Goal: Task Accomplishment & Management: Manage account settings

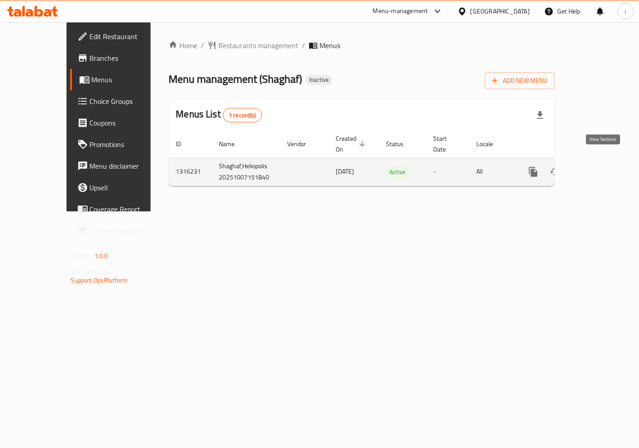
click at [602, 166] on icon "enhanced table" at bounding box center [598, 171] width 11 height 11
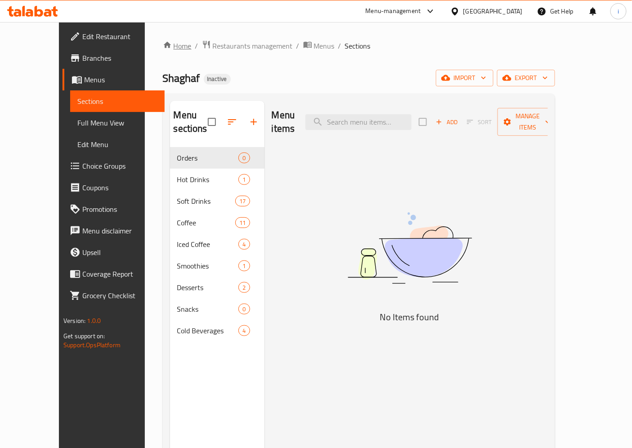
click at [163, 47] on link "Home" at bounding box center [177, 45] width 29 height 11
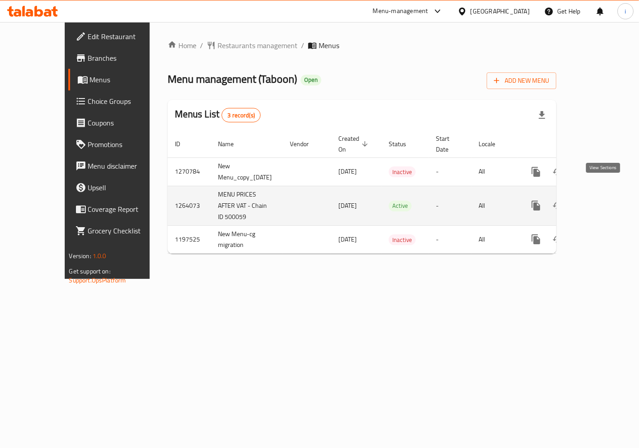
click at [603, 200] on icon "enhanced table" at bounding box center [601, 205] width 11 height 11
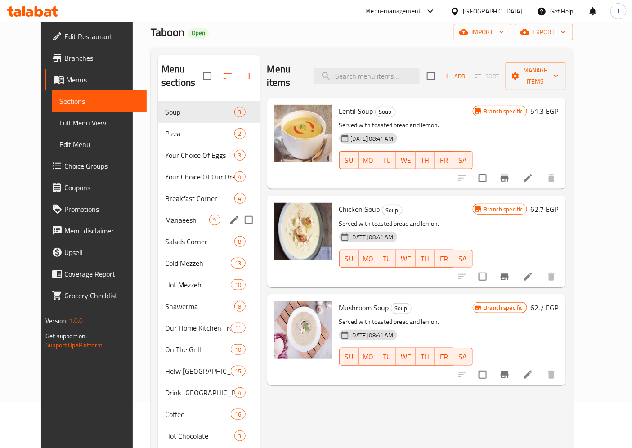
scroll to position [50, 0]
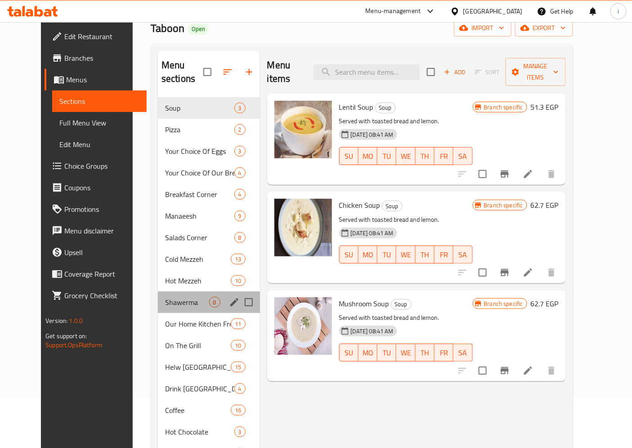
click at [169, 295] on div "Shawerma 8" at bounding box center [209, 302] width 102 height 22
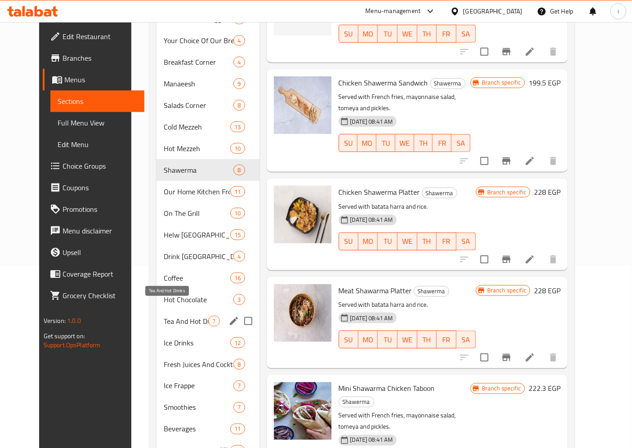
scroll to position [200, 0]
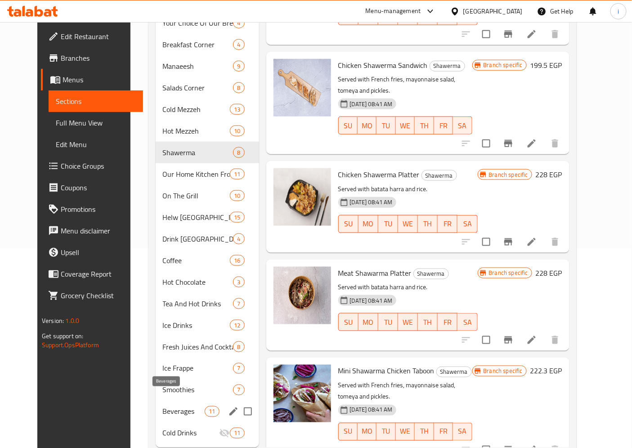
click at [169, 406] on span "Beverages" at bounding box center [184, 411] width 42 height 11
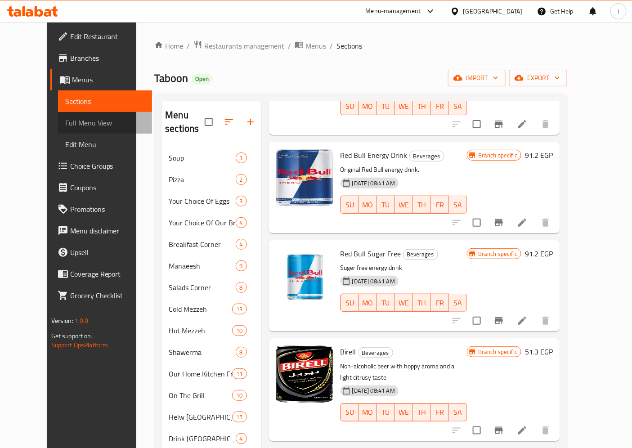
click at [65, 122] on span "Full Menu View" at bounding box center [105, 122] width 80 height 11
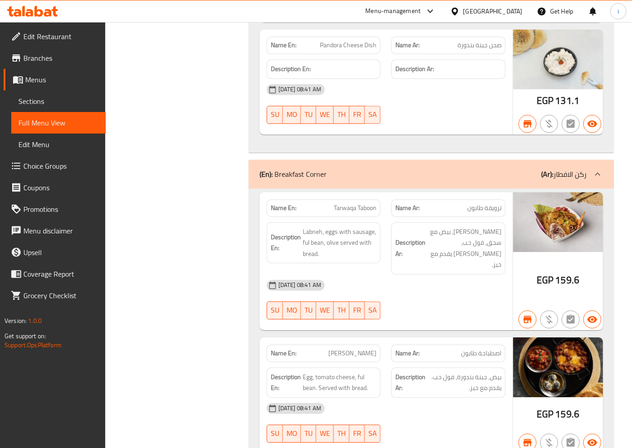
scroll to position [1849, 0]
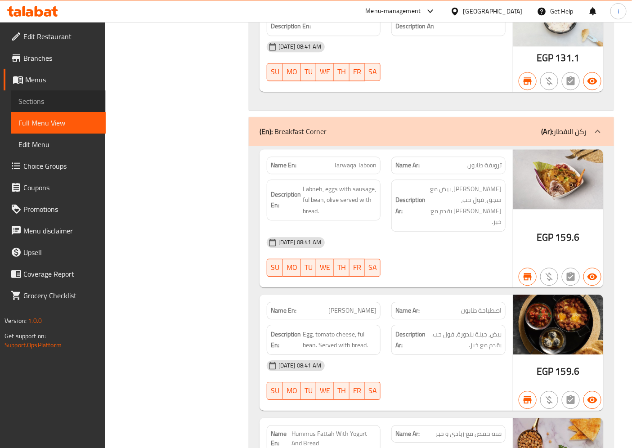
click at [52, 106] on span "Sections" at bounding box center [58, 101] width 80 height 11
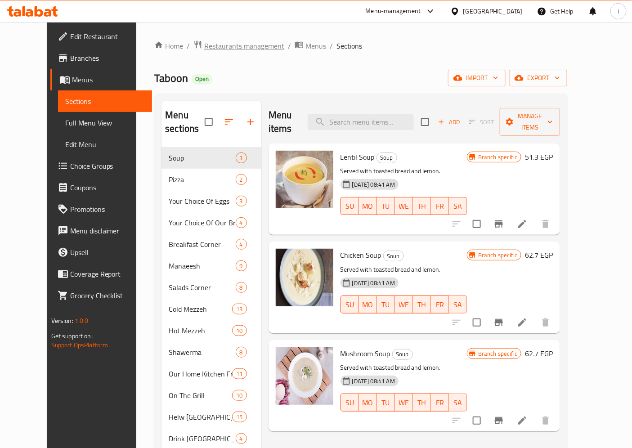
click at [204, 46] on span "Restaurants management" at bounding box center [244, 45] width 80 height 11
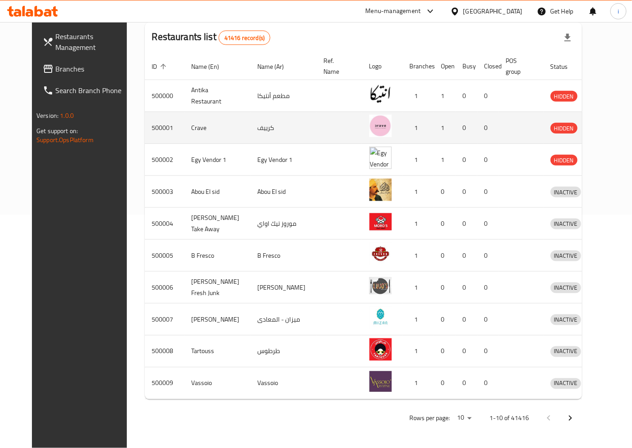
scroll to position [235, 0]
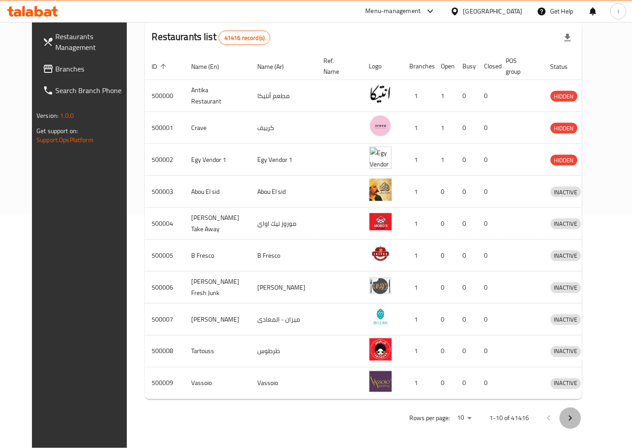
click at [576, 420] on icon "Next page" at bounding box center [570, 418] width 11 height 11
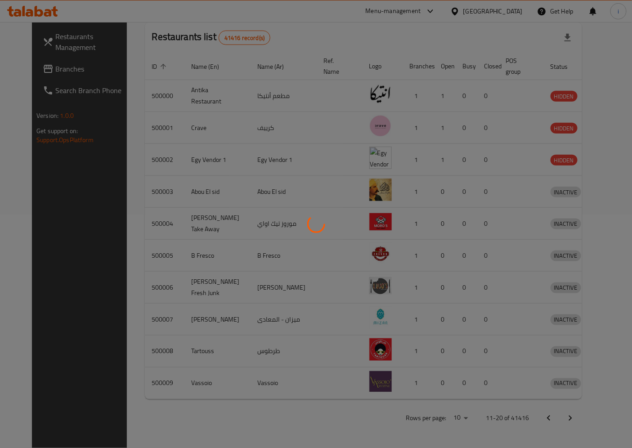
click at [603, 420] on div at bounding box center [316, 224] width 632 height 448
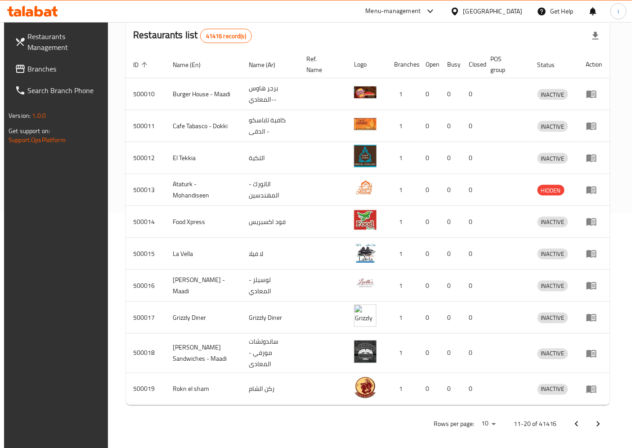
click at [603, 420] on button "Next page" at bounding box center [598, 424] width 22 height 22
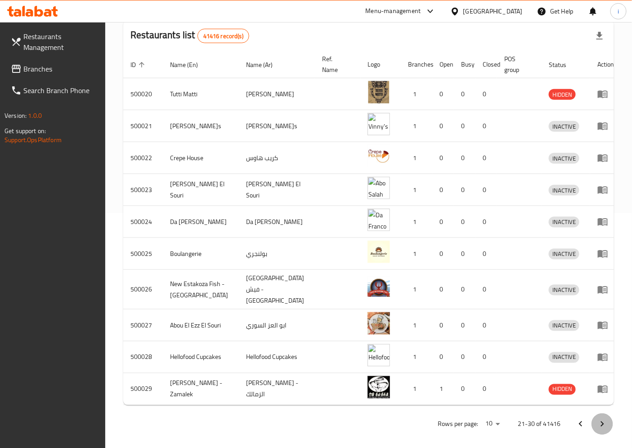
click at [603, 420] on icon "Next page" at bounding box center [602, 424] width 11 height 11
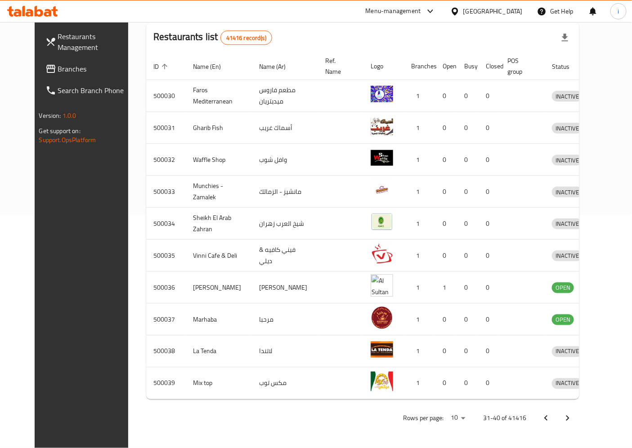
click at [573, 420] on icon "Next page" at bounding box center [567, 418] width 11 height 11
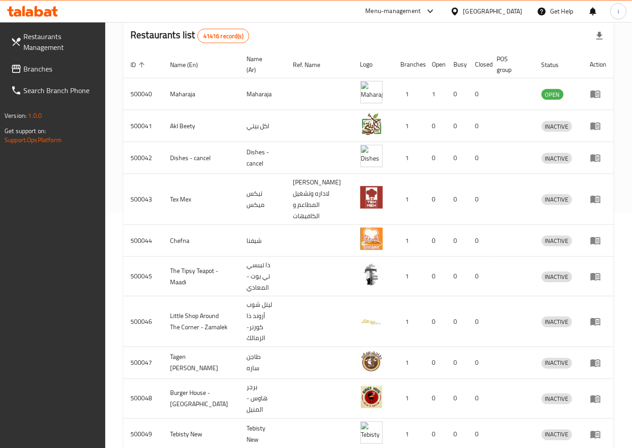
click at [603, 420] on td "enhanced table" at bounding box center [598, 435] width 31 height 32
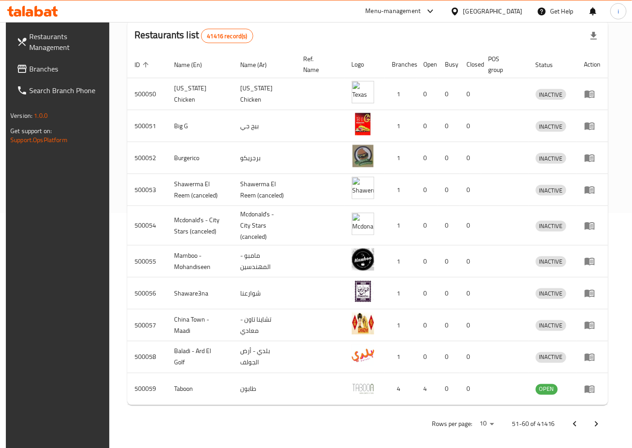
click at [607, 417] on button "Next page" at bounding box center [596, 424] width 22 height 22
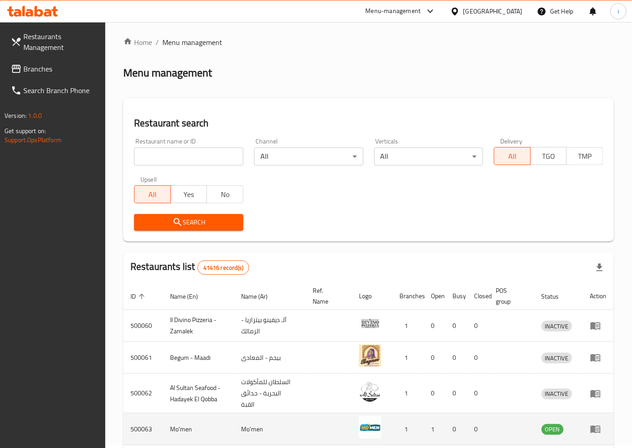
scroll to position [0, 0]
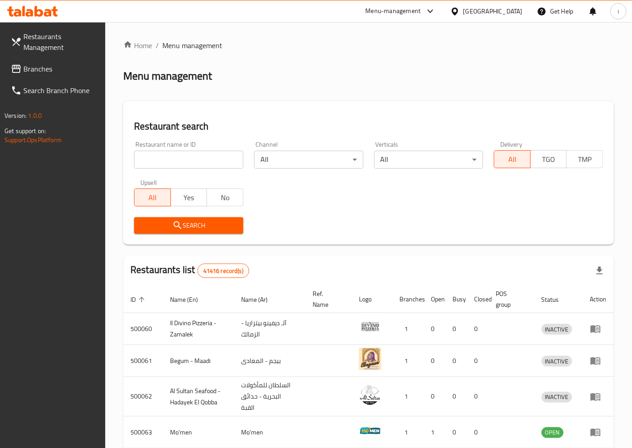
click at [47, 45] on span "Restaurants Management" at bounding box center [60, 42] width 75 height 22
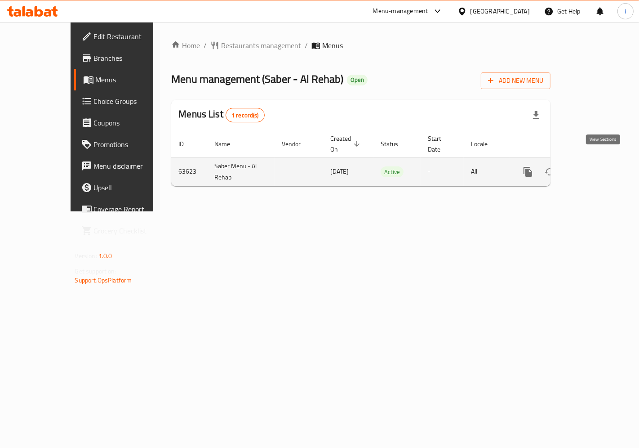
click at [598, 166] on icon "enhanced table" at bounding box center [593, 171] width 11 height 11
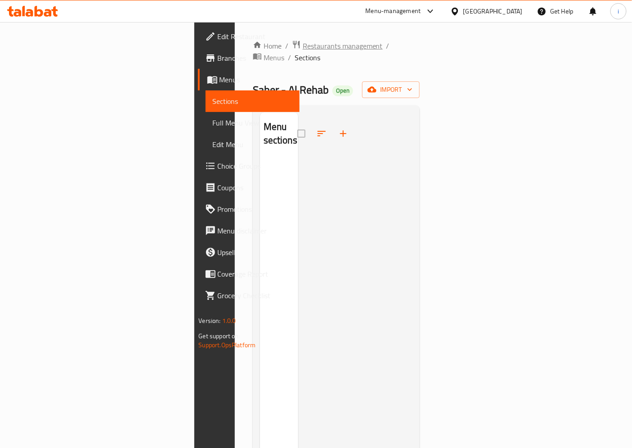
click at [303, 40] on span "Restaurants management" at bounding box center [343, 45] width 80 height 11
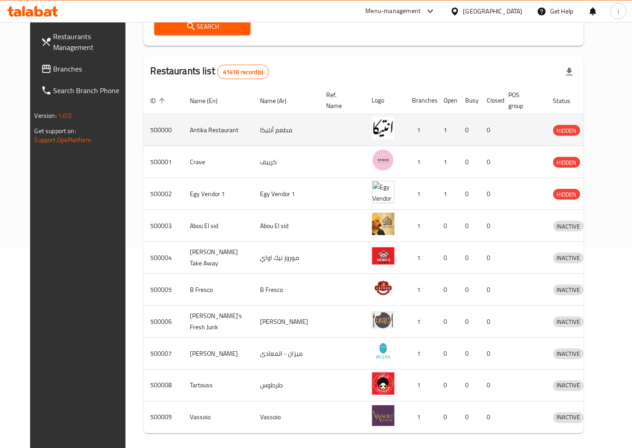
scroll to position [235, 0]
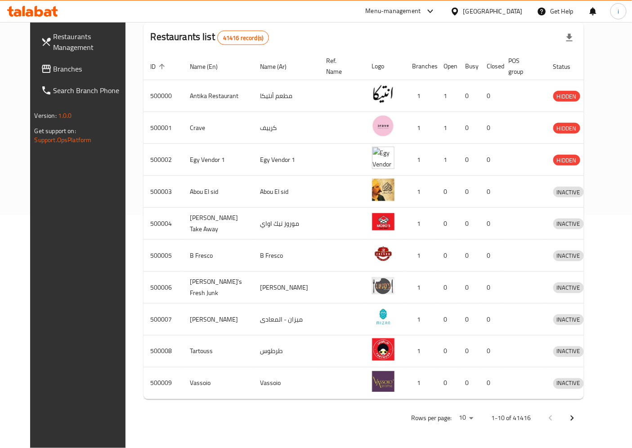
click at [577, 414] on icon "Next page" at bounding box center [572, 418] width 11 height 11
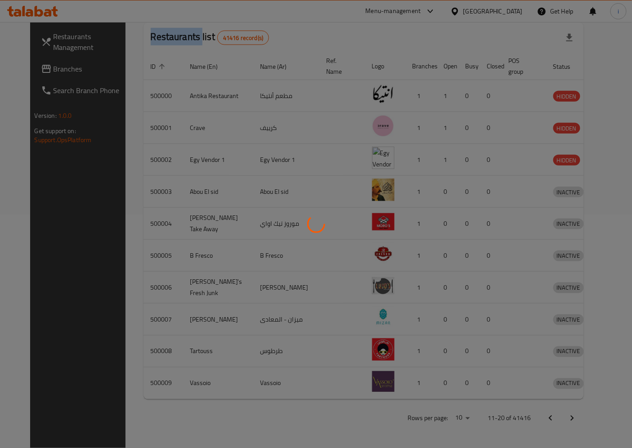
click at [604, 414] on div at bounding box center [316, 224] width 632 height 448
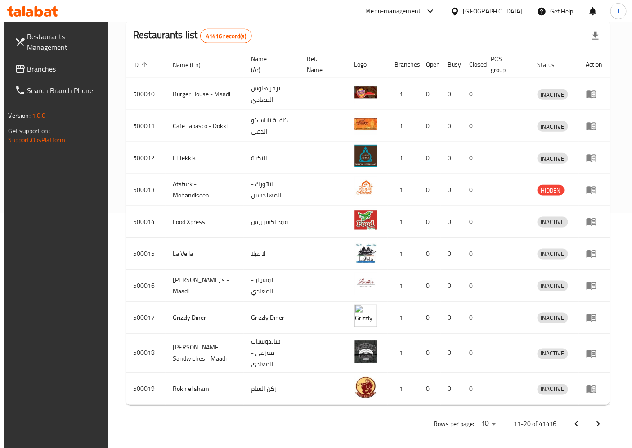
click at [604, 414] on div "Rows per page: 10 11-20 of 41416" at bounding box center [368, 423] width 484 height 23
click at [601, 434] on button "Next page" at bounding box center [598, 424] width 22 height 22
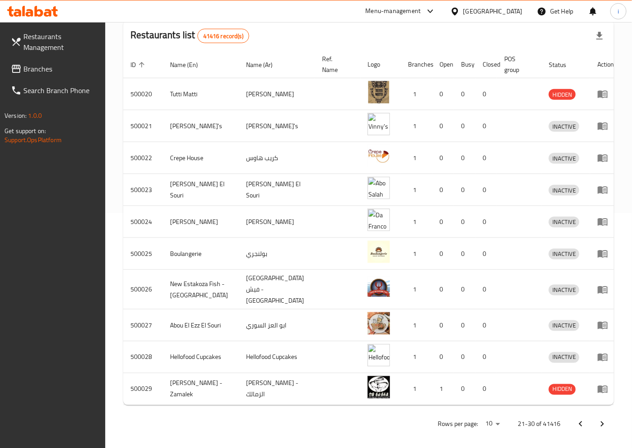
click at [603, 425] on button "Next page" at bounding box center [602, 424] width 22 height 22
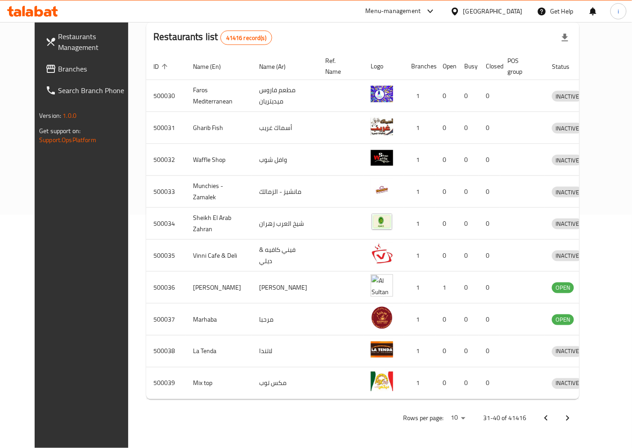
click at [578, 425] on button "Next page" at bounding box center [568, 418] width 22 height 22
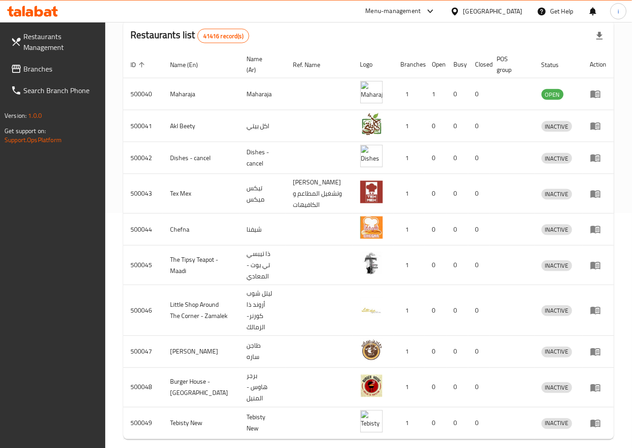
click at [603, 425] on div "Home / Menu management Menu management Restaurant search Restaurant name or ID …" at bounding box center [368, 137] width 491 height 665
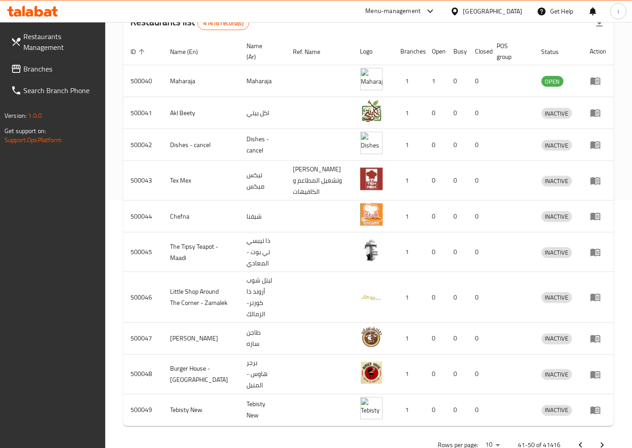
scroll to position [261, 0]
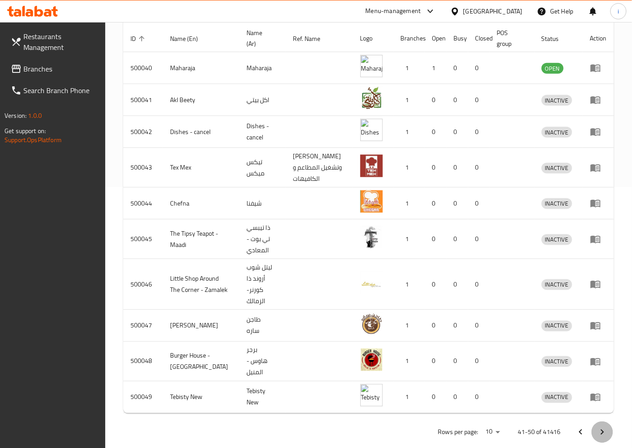
click at [603, 427] on icon "Next page" at bounding box center [602, 432] width 11 height 11
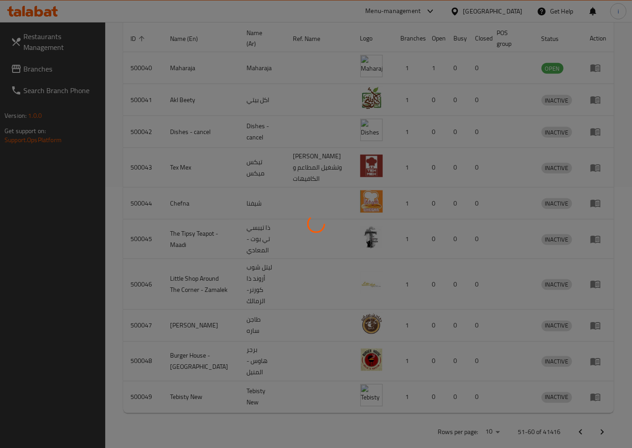
scroll to position [235, 0]
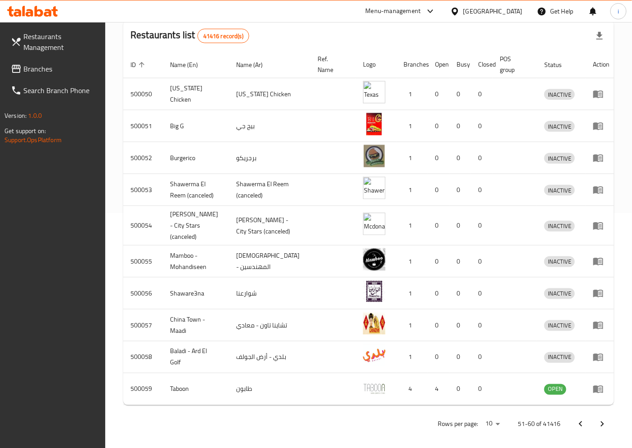
click at [603, 419] on icon "Next page" at bounding box center [602, 424] width 11 height 11
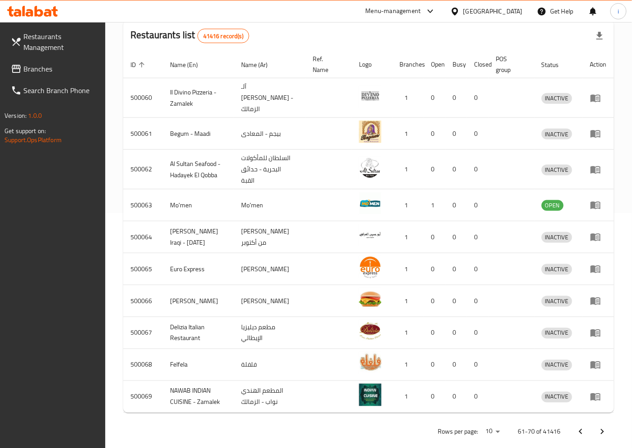
scroll to position [249, 0]
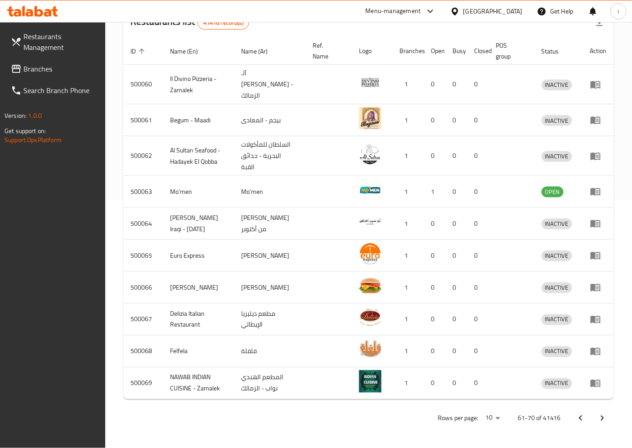
click at [600, 417] on icon "Next page" at bounding box center [602, 418] width 11 height 11
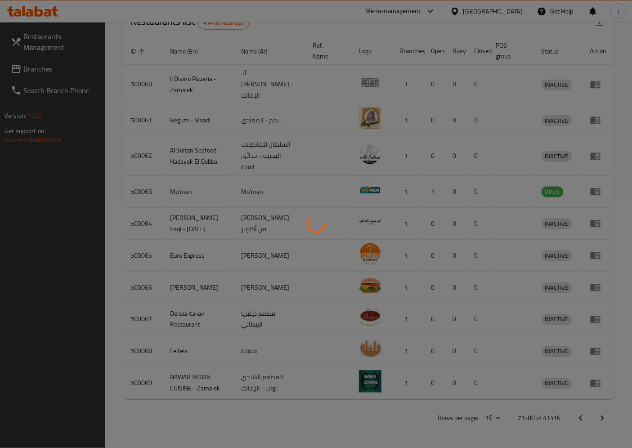
scroll to position [235, 0]
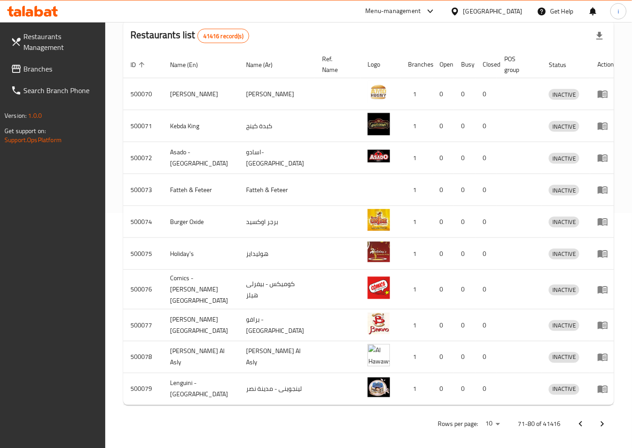
click at [600, 419] on icon "Next page" at bounding box center [602, 424] width 11 height 11
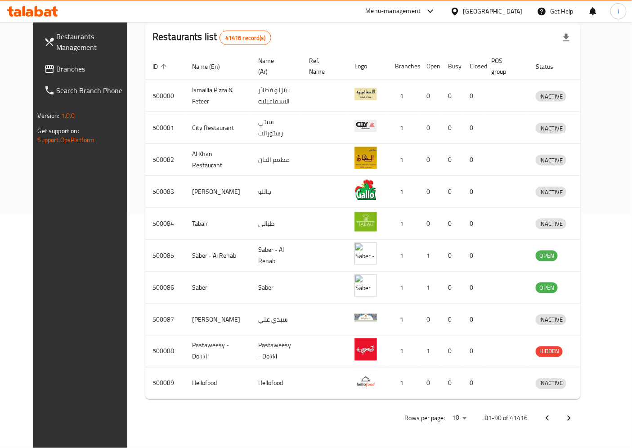
click at [574, 417] on icon "Next page" at bounding box center [568, 418] width 11 height 11
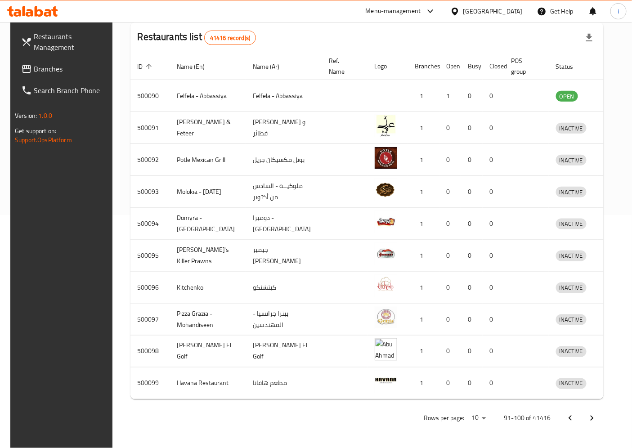
click at [597, 417] on icon "Next page" at bounding box center [591, 418] width 11 height 11
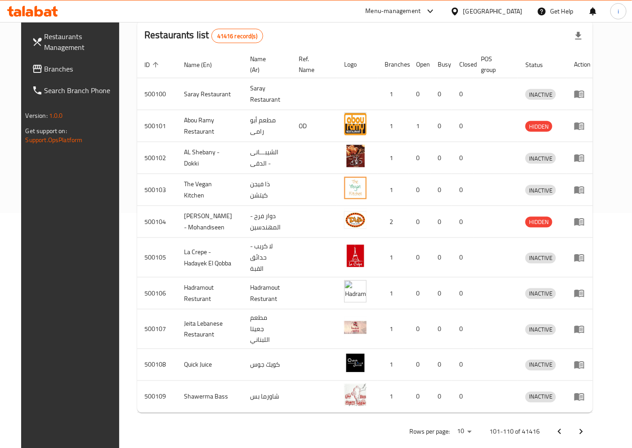
click at [586, 426] on icon "Next page" at bounding box center [581, 431] width 11 height 11
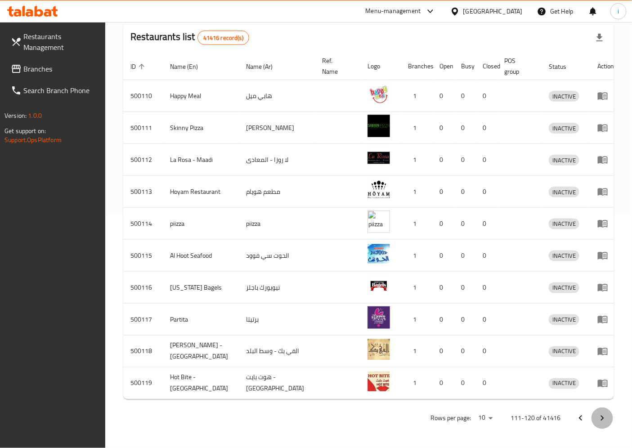
click at [600, 417] on icon "Next page" at bounding box center [602, 418] width 11 height 11
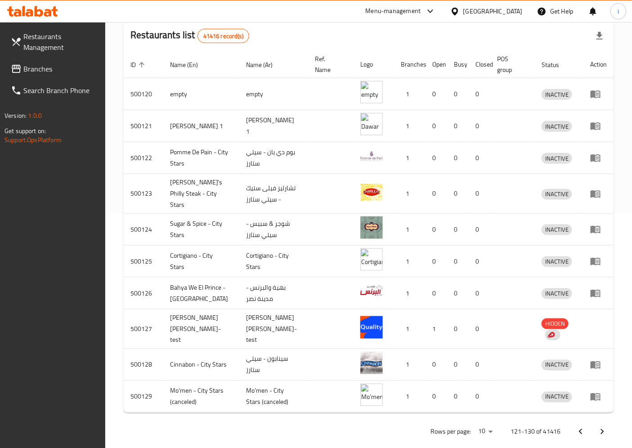
scroll to position [242, 0]
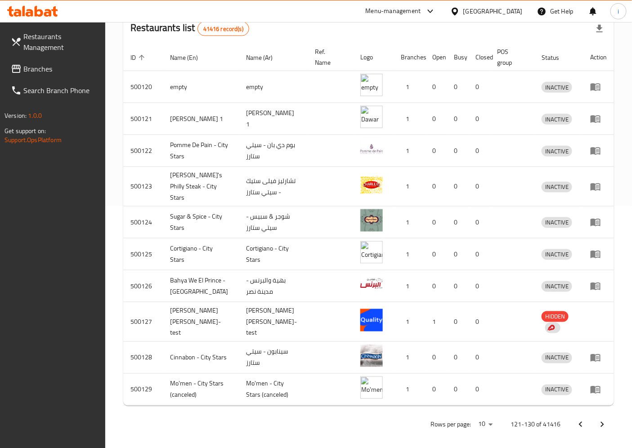
click at [604, 419] on icon "Next page" at bounding box center [602, 424] width 11 height 11
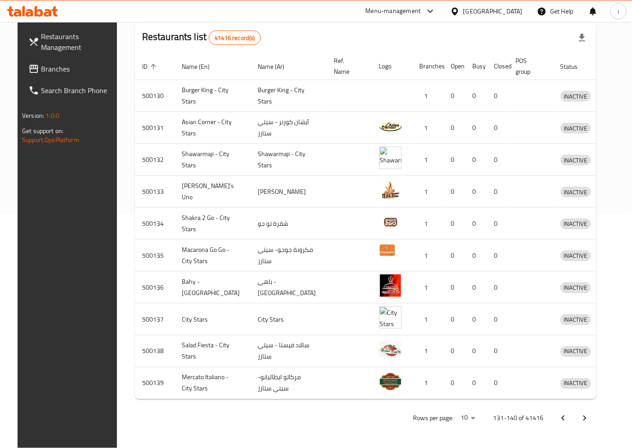
scroll to position [235, 0]
click at [590, 416] on icon "Next page" at bounding box center [584, 418] width 11 height 11
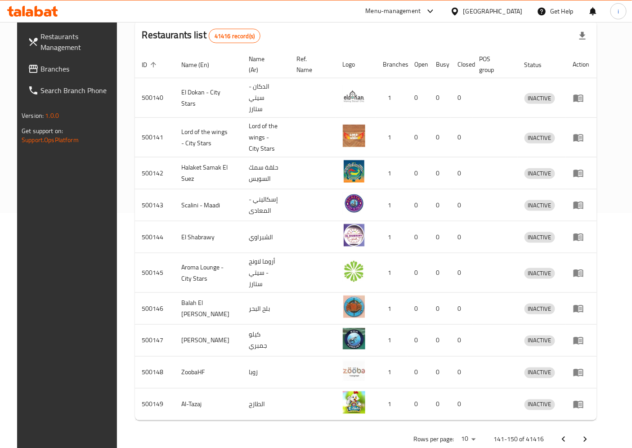
click at [590, 434] on icon "Next page" at bounding box center [585, 439] width 11 height 11
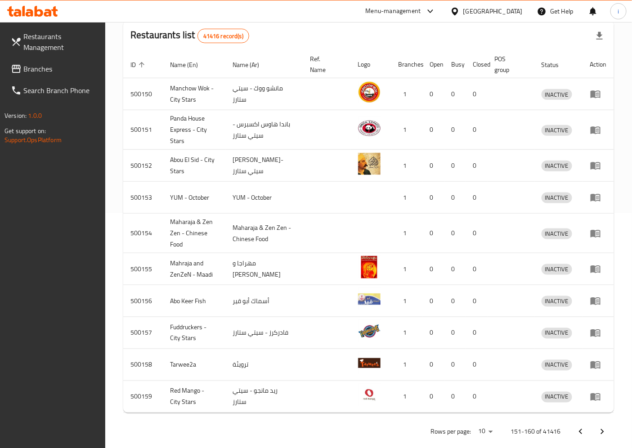
scroll to position [249, 0]
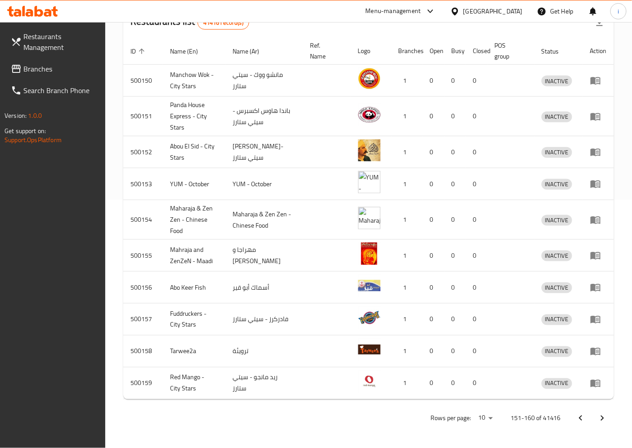
click at [605, 415] on icon "Next page" at bounding box center [602, 418] width 11 height 11
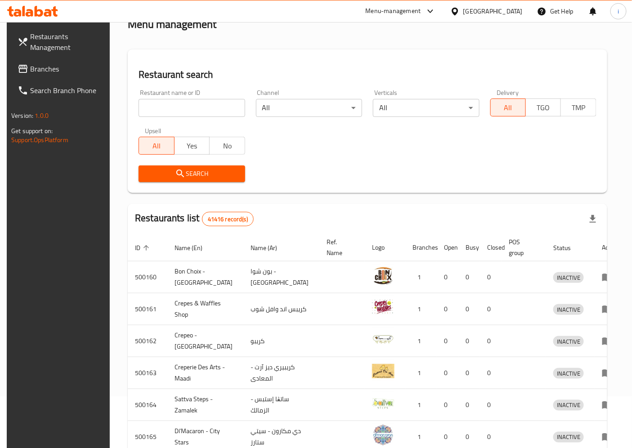
scroll to position [0, 0]
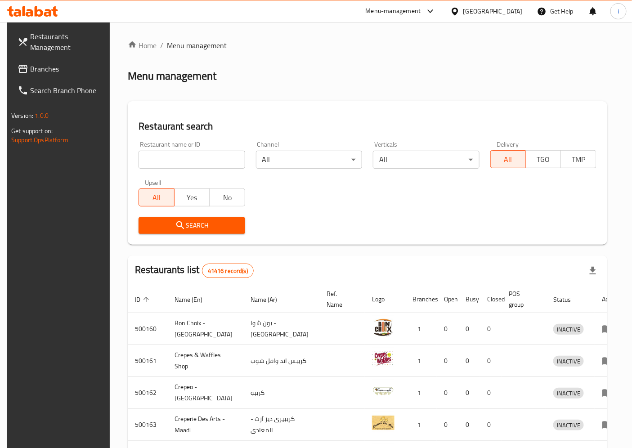
click at [45, 33] on span "Restaurants Management" at bounding box center [67, 42] width 75 height 22
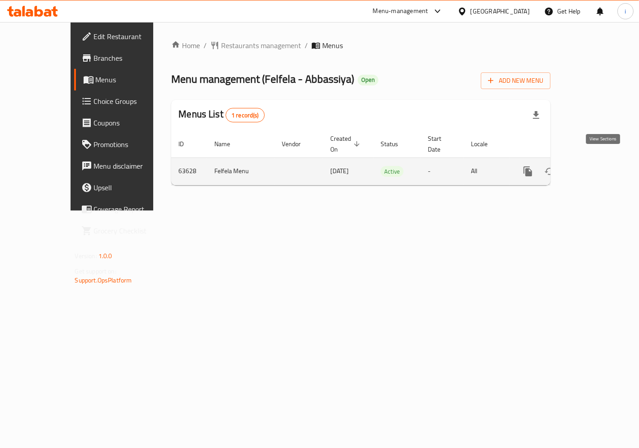
click at [598, 166] on icon "enhanced table" at bounding box center [593, 171] width 11 height 11
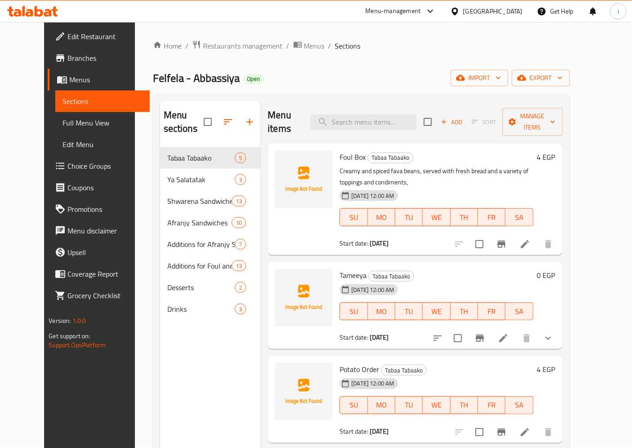
click at [67, 37] on span "Edit Restaurant" at bounding box center [104, 36] width 75 height 11
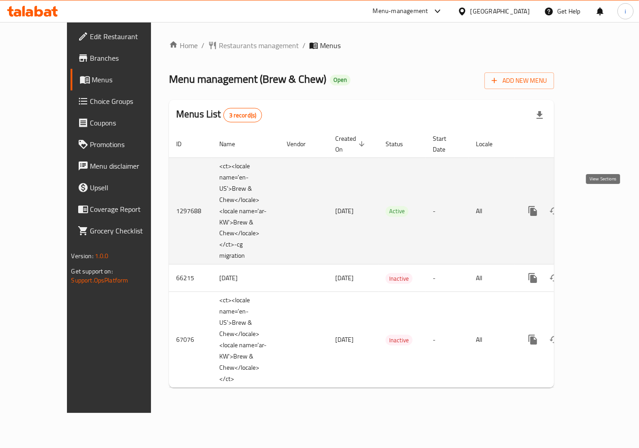
click at [600, 205] on icon "enhanced table" at bounding box center [598, 210] width 11 height 11
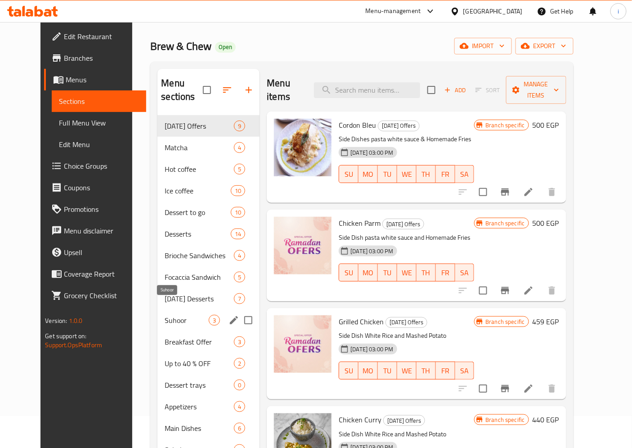
scroll to position [50, 0]
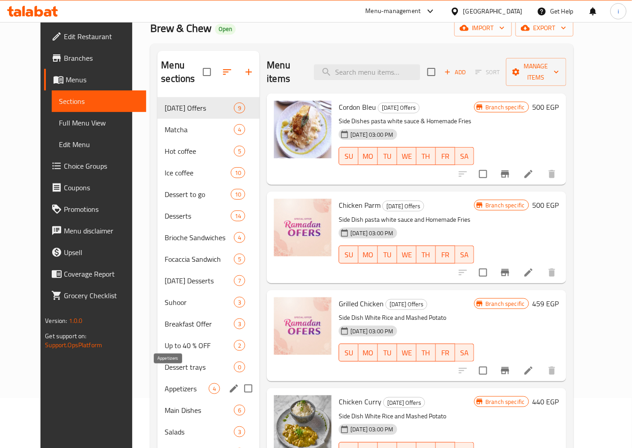
click at [165, 383] on span "Appetizers" at bounding box center [187, 388] width 44 height 11
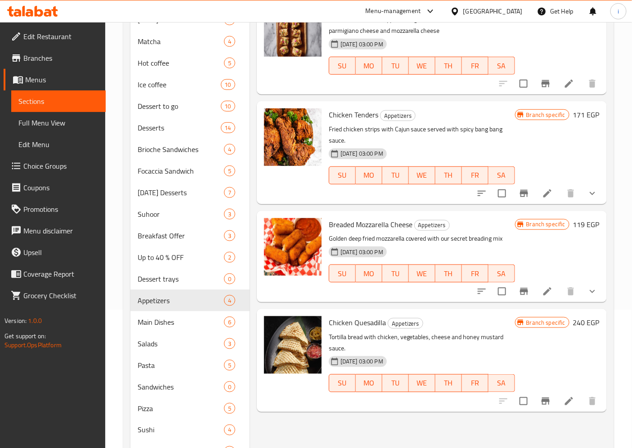
scroll to position [189, 0]
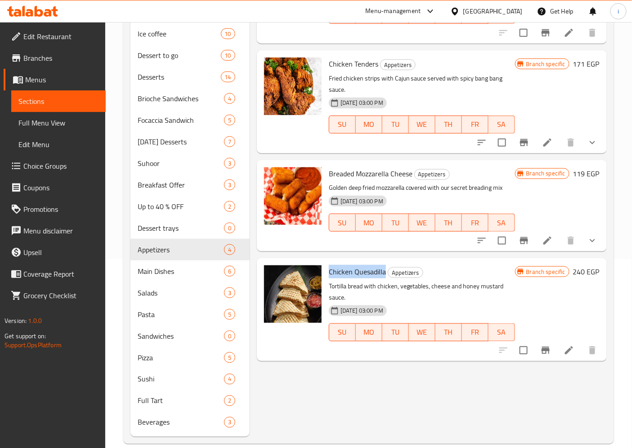
drag, startPoint x: 329, startPoint y: 273, endPoint x: 384, endPoint y: 272, distance: 55.3
click at [384, 272] on span "Chicken Quesadilla" at bounding box center [357, 271] width 57 height 13
copy span "Chicken Quesadilla"
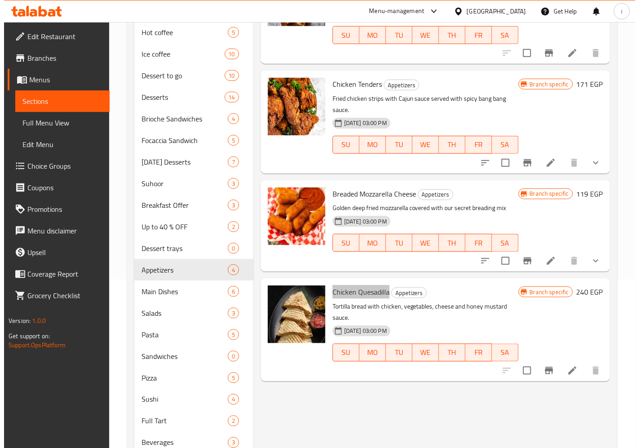
scroll to position [0, 0]
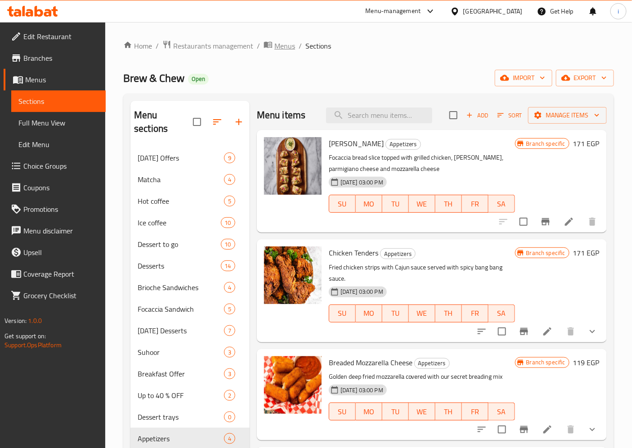
click at [281, 42] on span "Menus" at bounding box center [284, 45] width 21 height 11
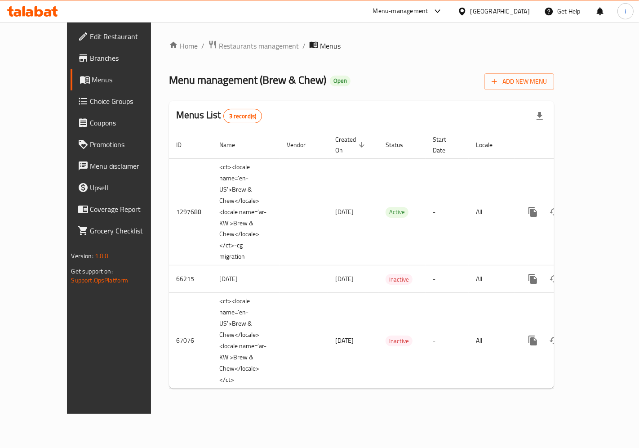
click at [320, 45] on span "Menus" at bounding box center [330, 45] width 21 height 11
click at [326, 51] on ol "Home / Restaurants management / Menus" at bounding box center [361, 46] width 385 height 12
click at [92, 79] on span "Menus" at bounding box center [129, 79] width 74 height 11
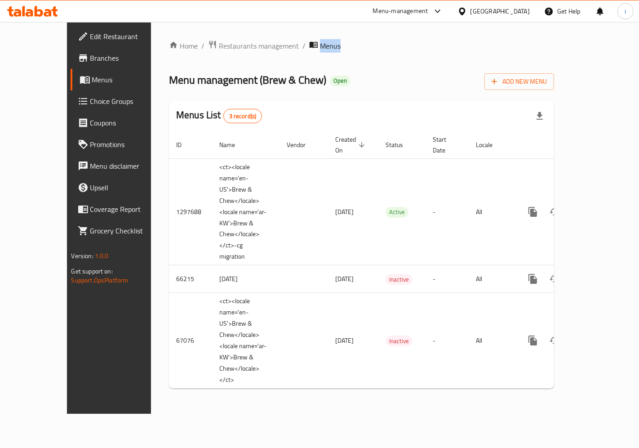
click at [92, 79] on span "Menus" at bounding box center [129, 79] width 74 height 11
click at [90, 41] on span "Edit Restaurant" at bounding box center [128, 36] width 76 height 11
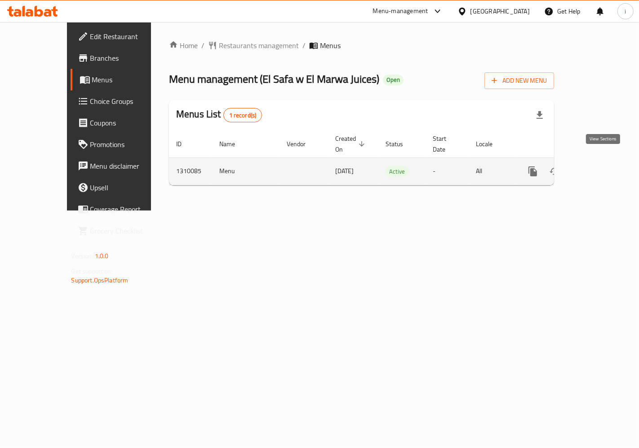
click at [602, 166] on icon "enhanced table" at bounding box center [598, 171] width 11 height 11
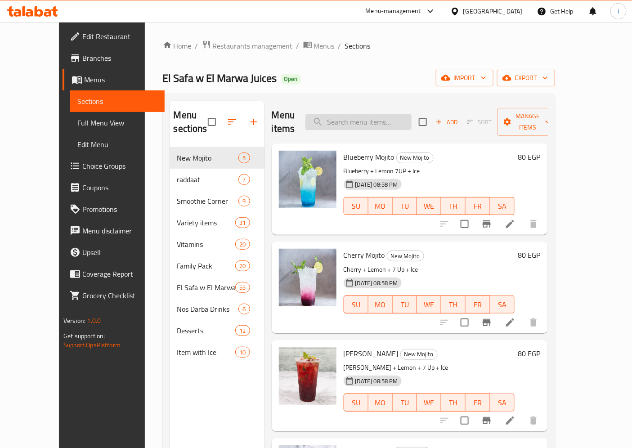
click at [358, 114] on input "search" at bounding box center [358, 122] width 106 height 16
paste input "Rada't Asad"
type input "Rada't Asad"
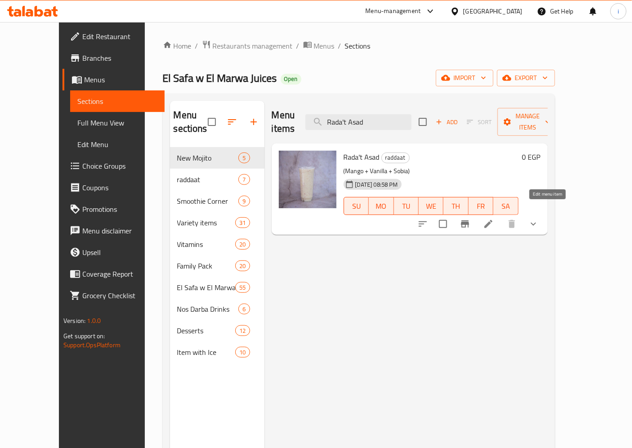
click at [494, 219] on icon at bounding box center [488, 224] width 11 height 11
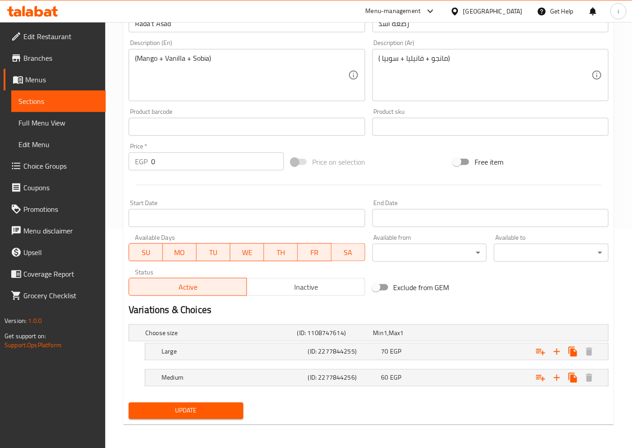
scroll to position [220, 0]
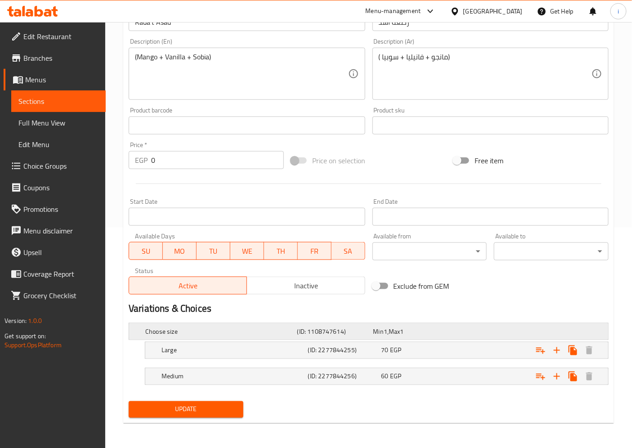
click at [383, 334] on span "Min" at bounding box center [378, 332] width 10 height 12
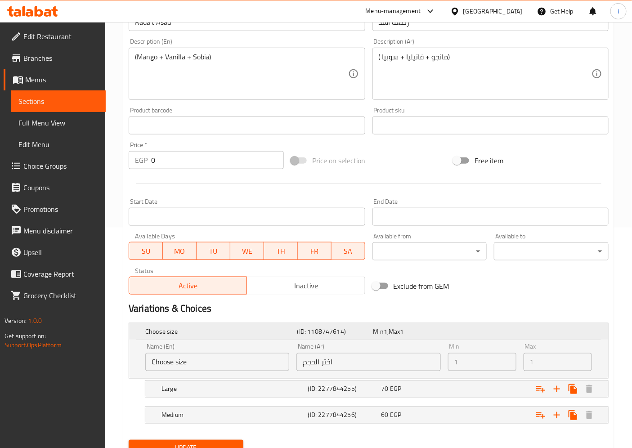
click at [383, 334] on span "Min" at bounding box center [378, 332] width 10 height 12
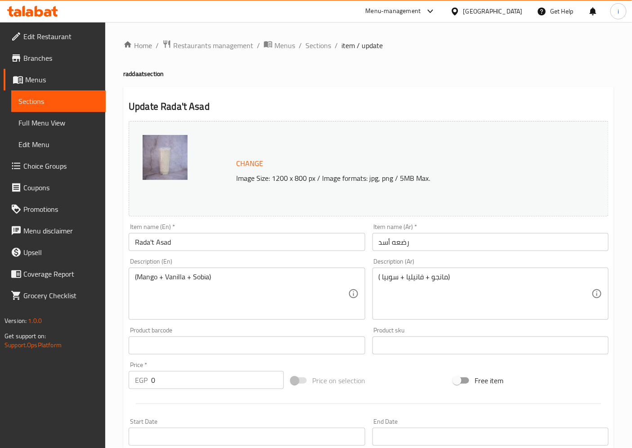
scroll to position [0, 0]
click at [211, 40] on span "Restaurants management" at bounding box center [213, 45] width 80 height 11
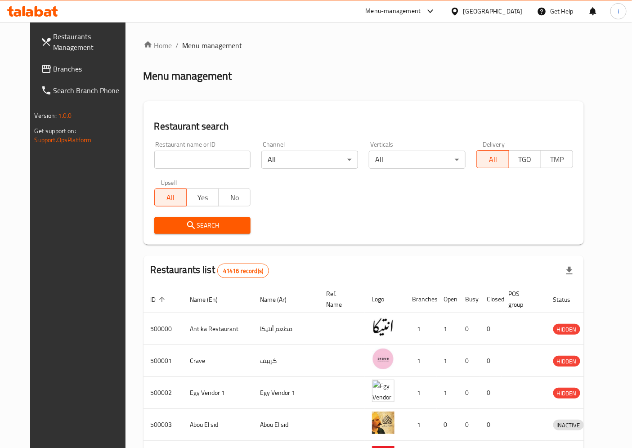
click at [54, 38] on span "Restaurants Management" at bounding box center [91, 42] width 75 height 22
